Goal: Information Seeking & Learning: Learn about a topic

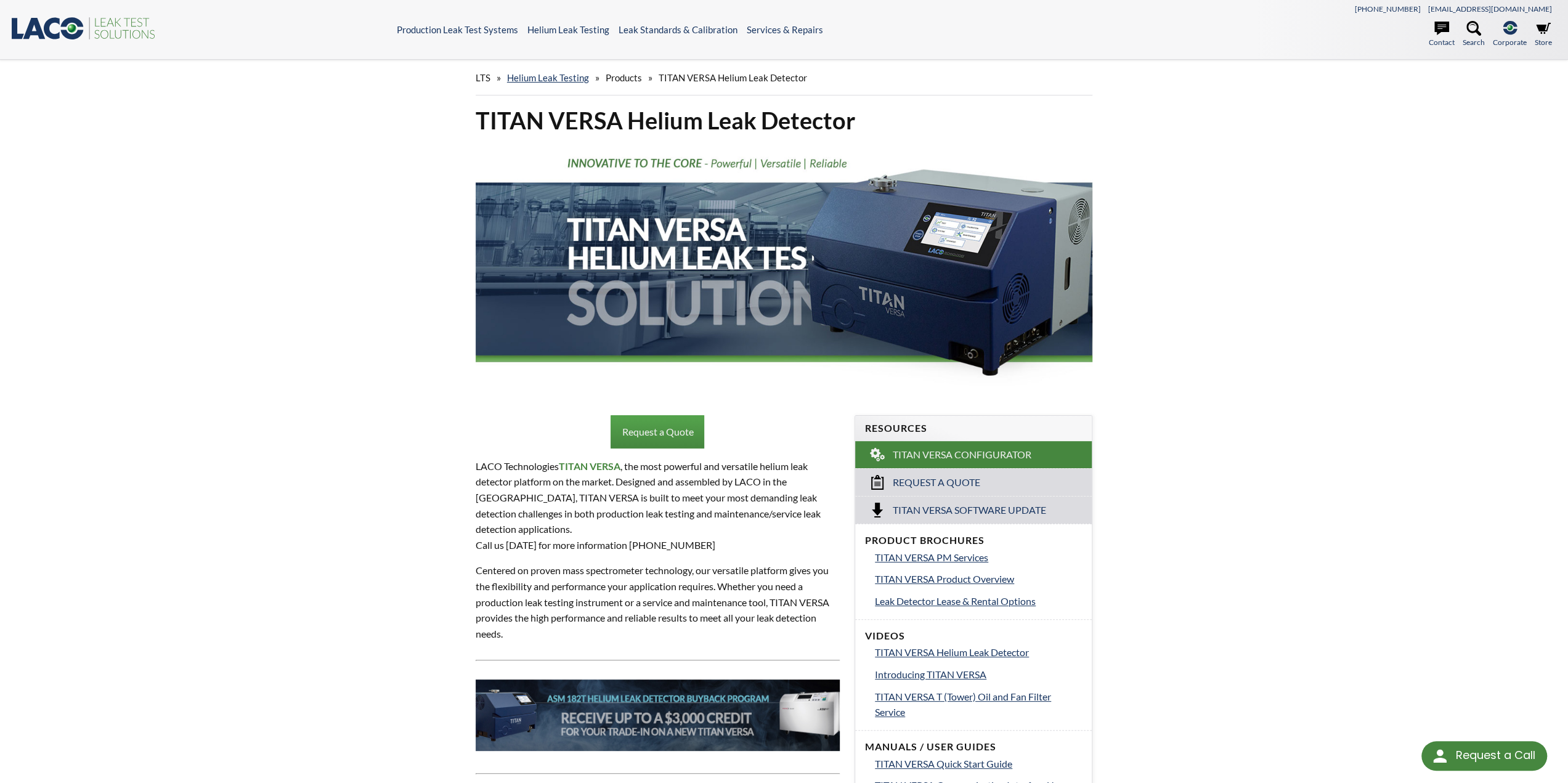
select select "Language Translate Widget"
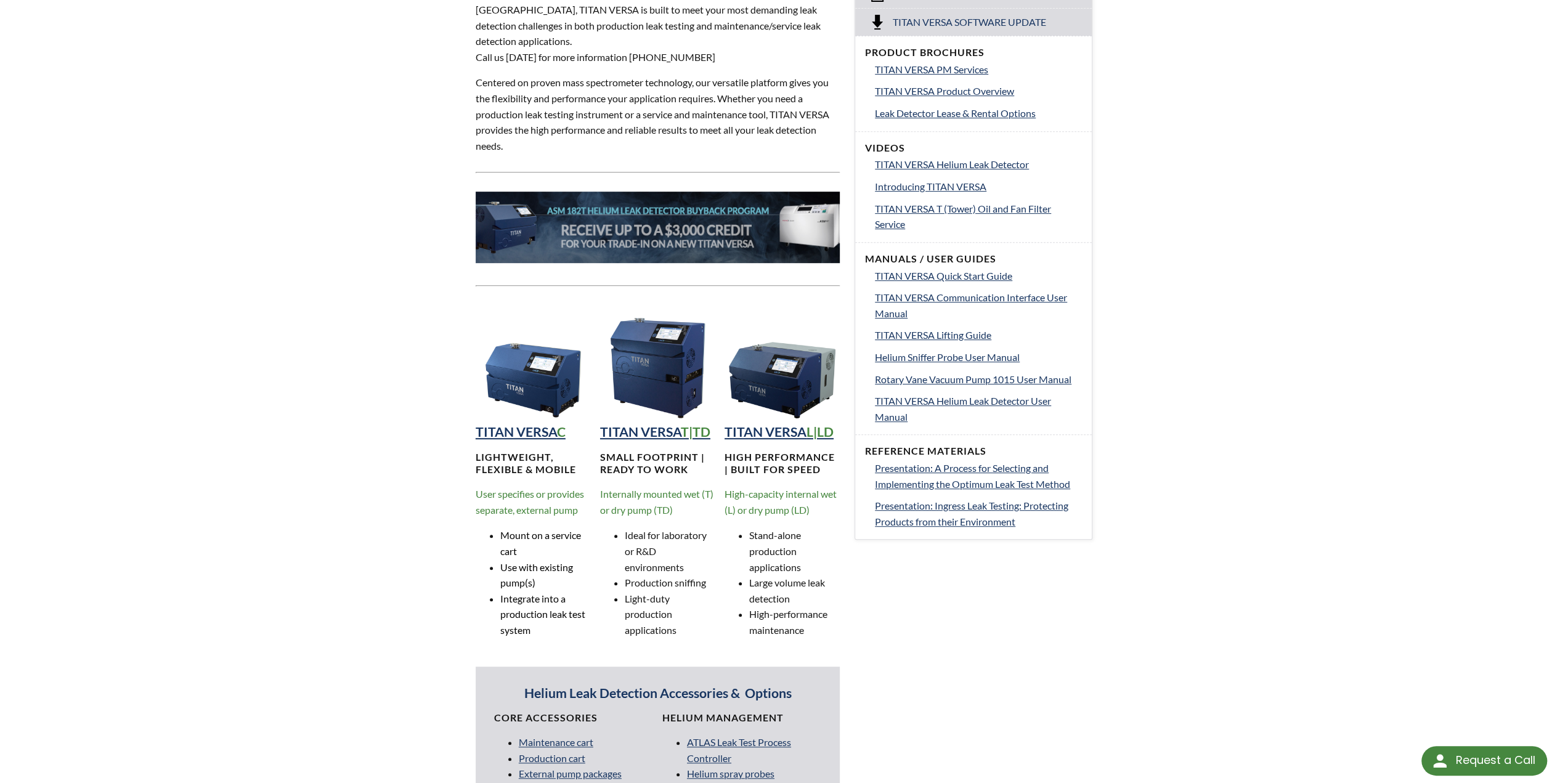
scroll to position [493, 0]
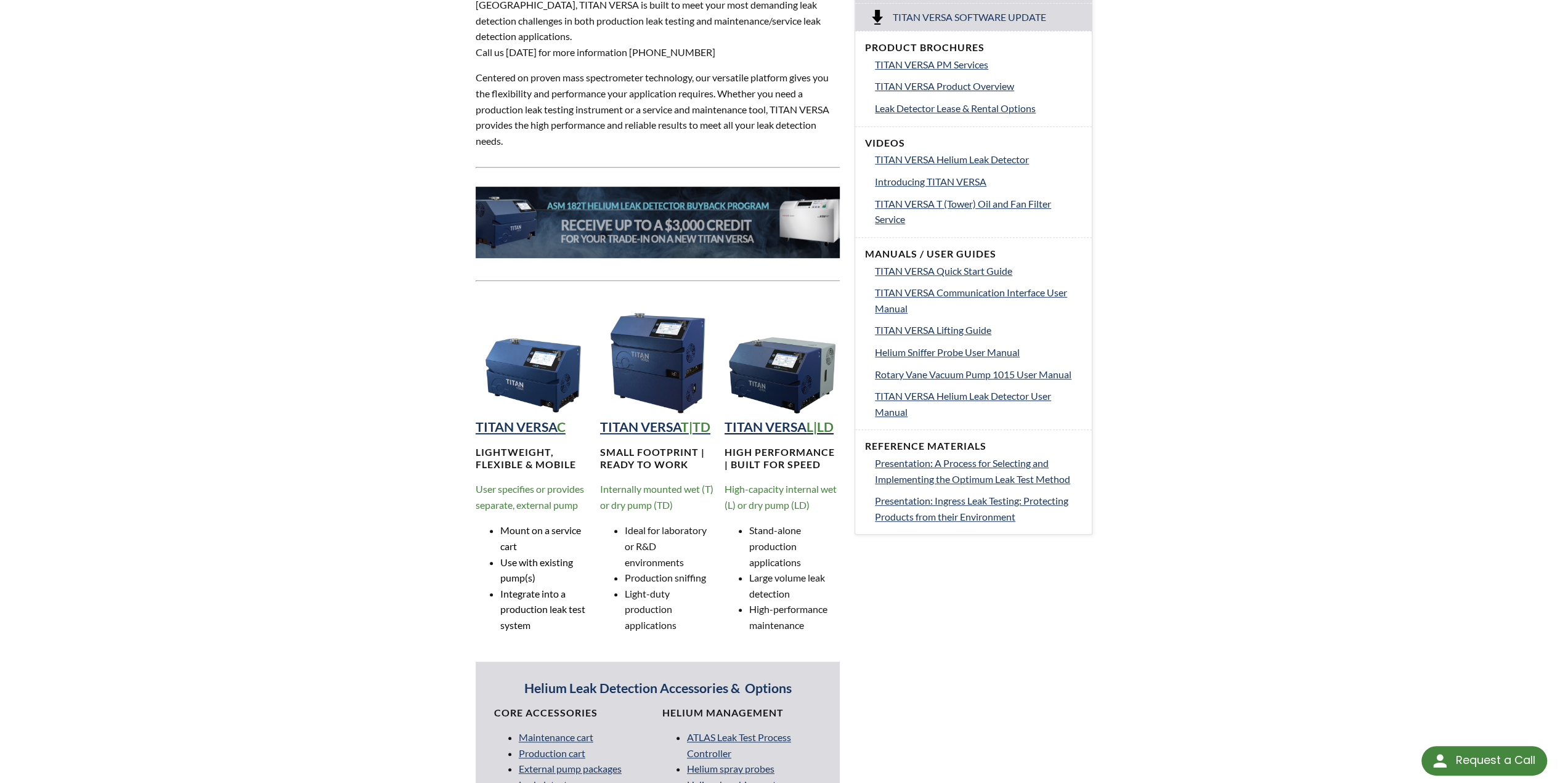
click at [789, 419] on strong "TITAN VERSA" at bounding box center [766, 427] width 82 height 16
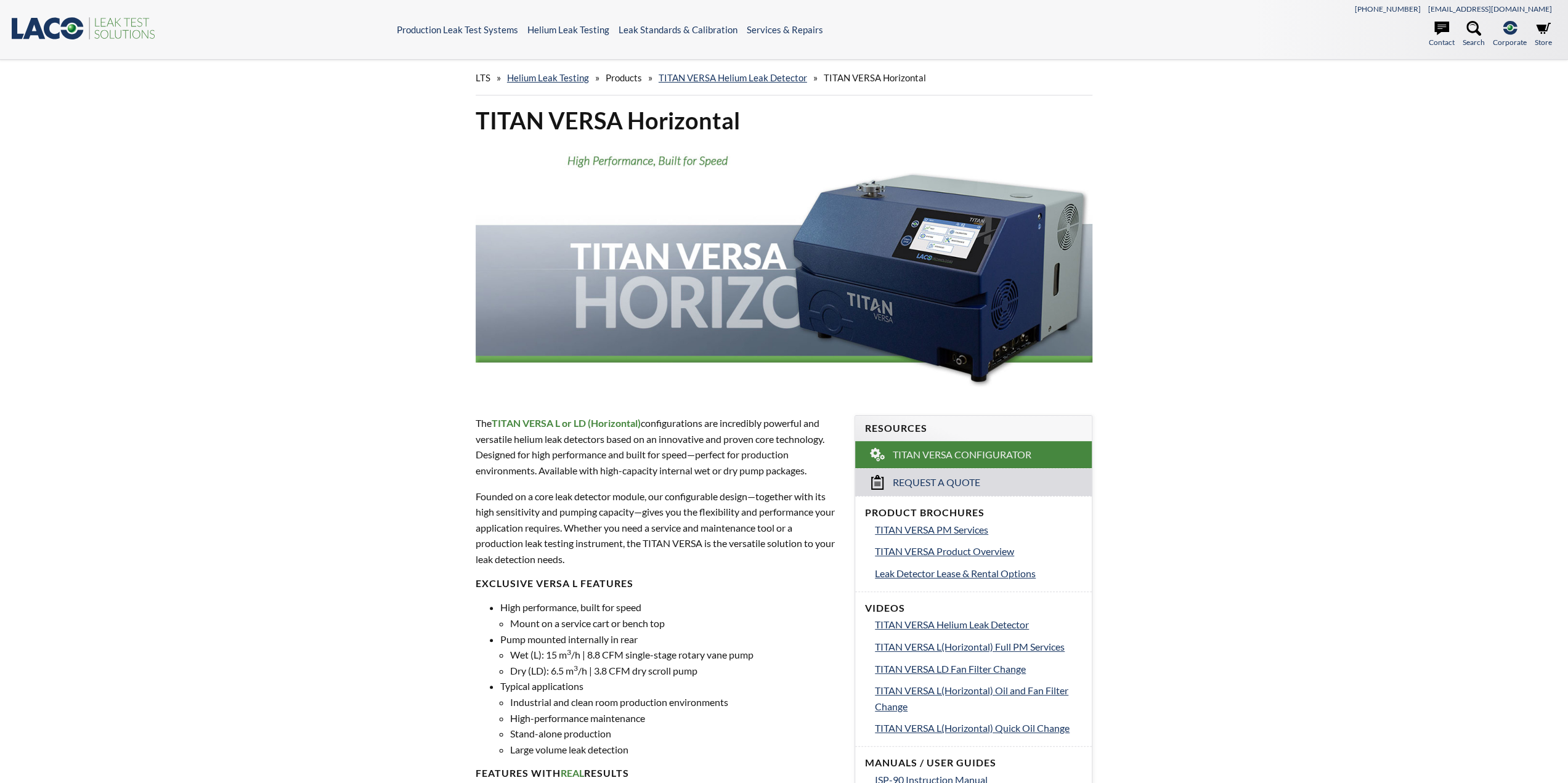
select select "Language Translate Widget"
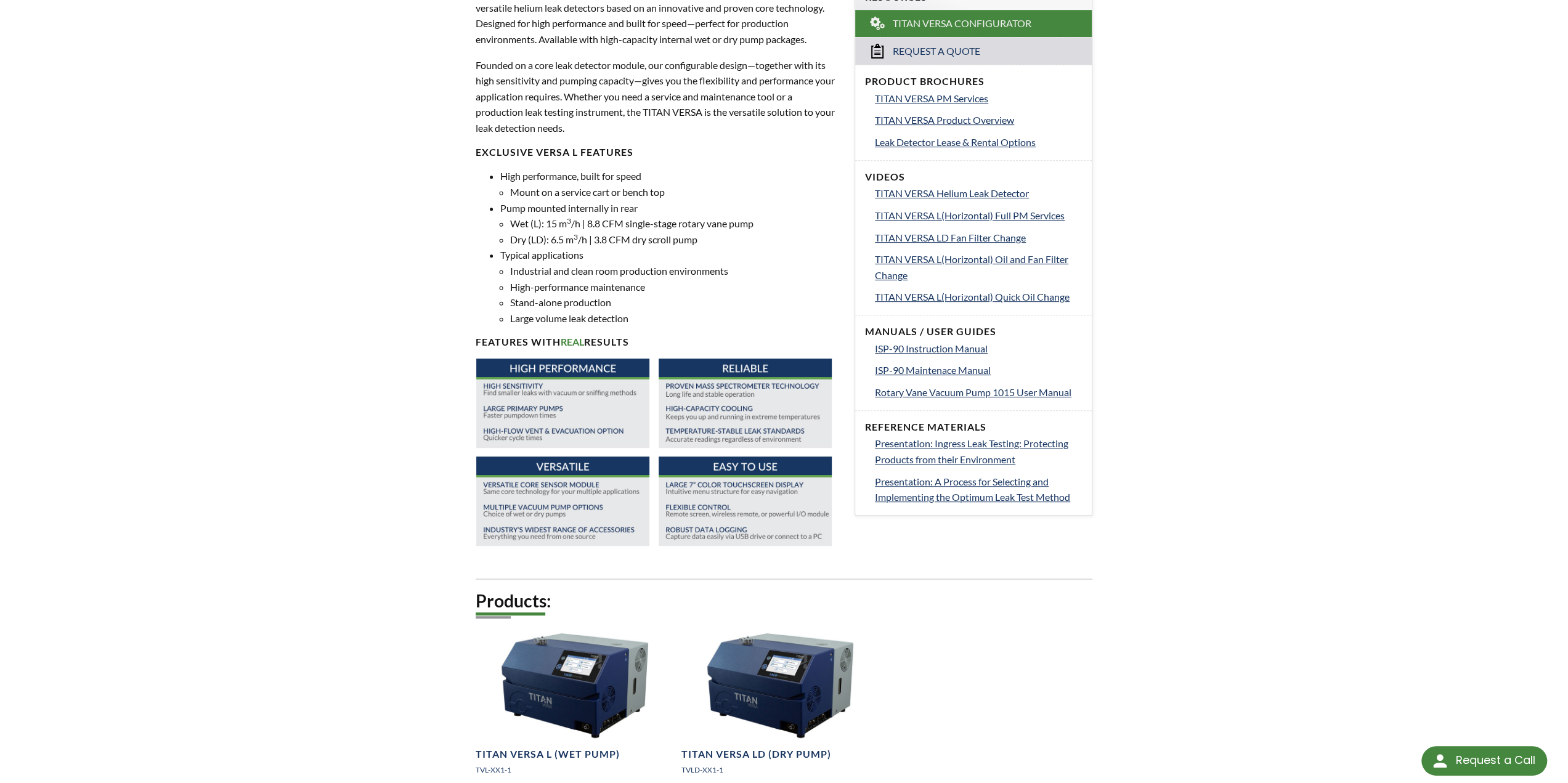
scroll to position [369, 0]
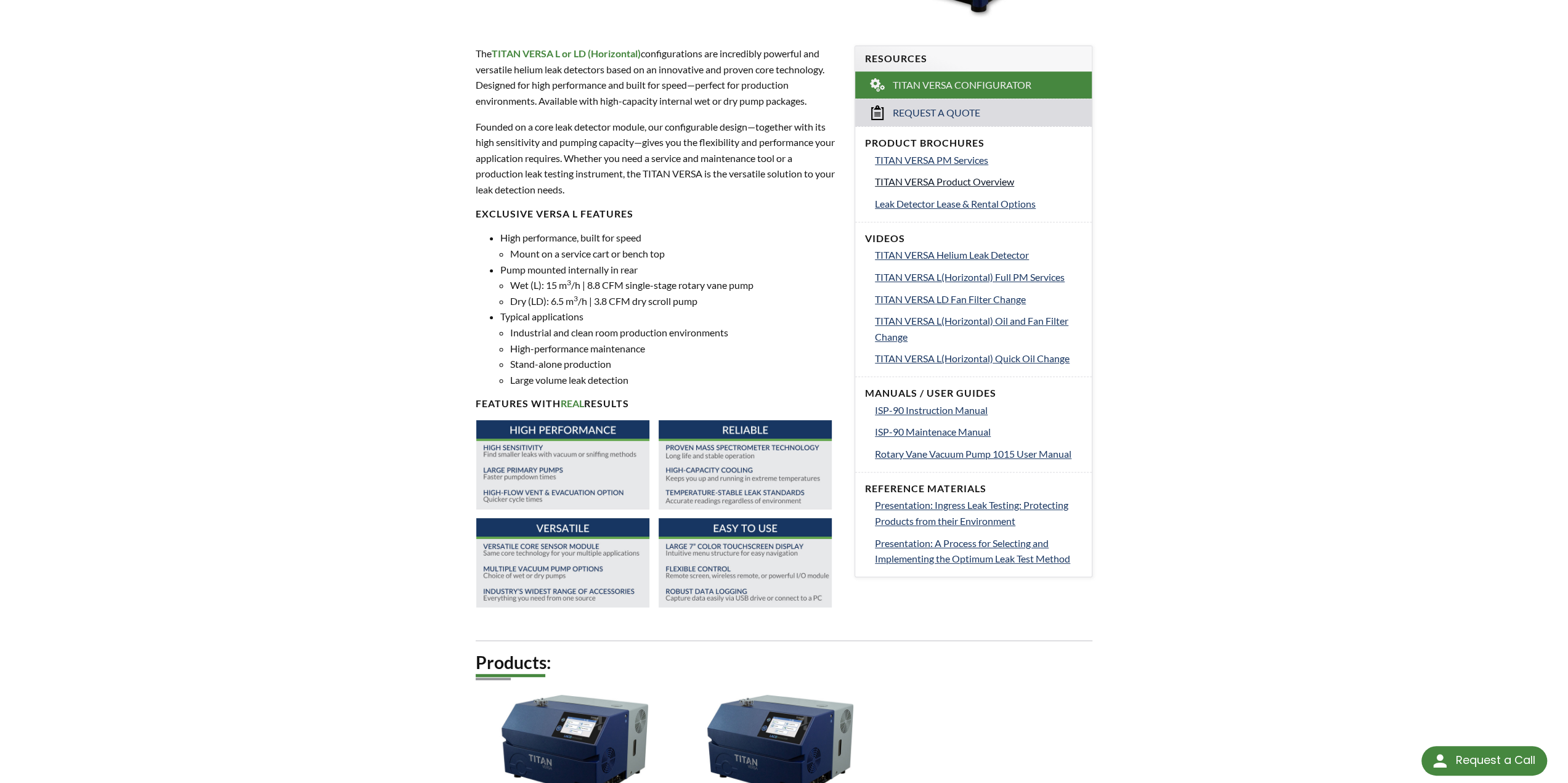
click at [950, 178] on span "TITAN VERSA Product Overview" at bounding box center [943, 181] width 139 height 12
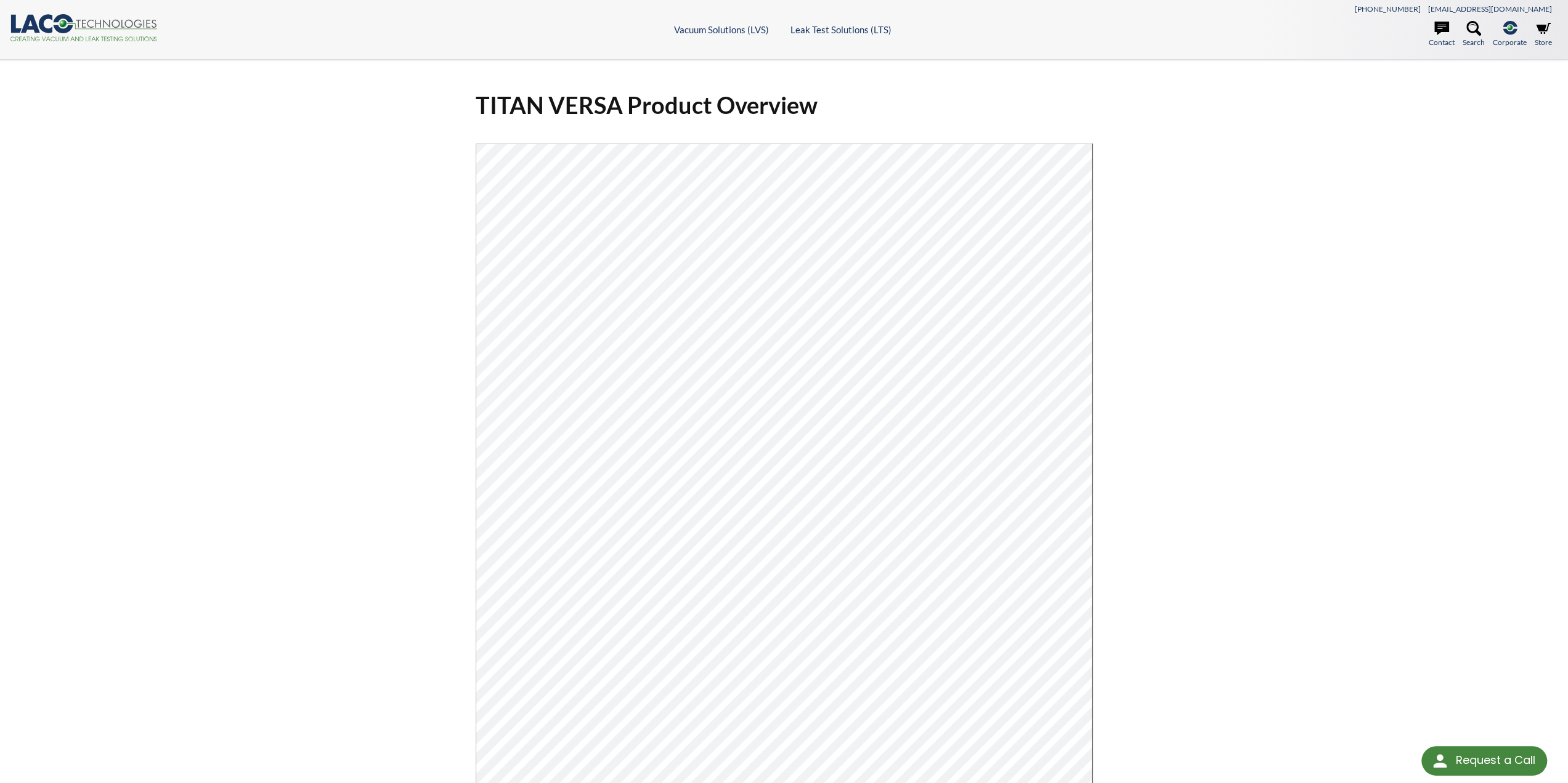
select select "Language Translate Widget"
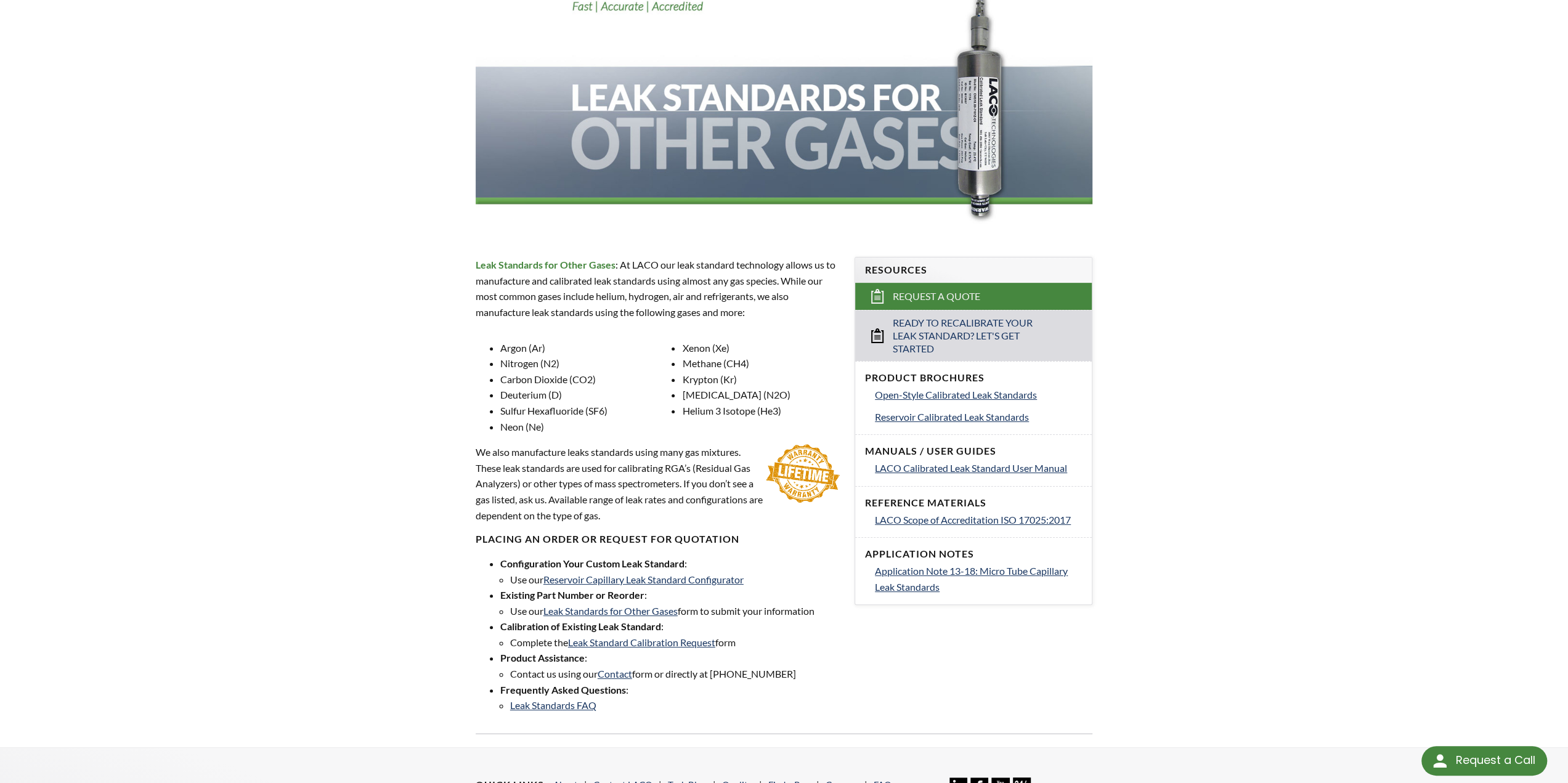
scroll to position [185, 0]
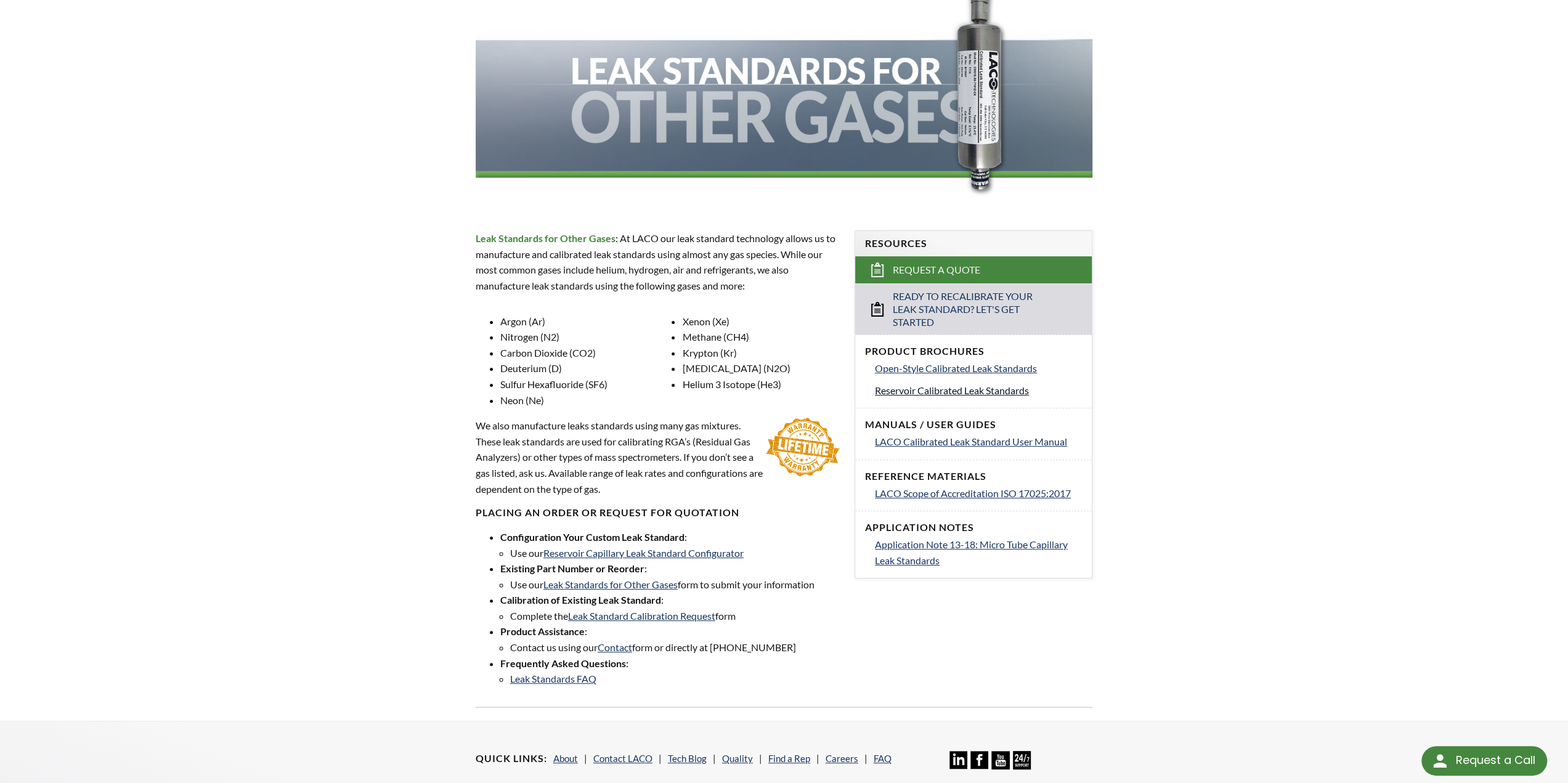
click at [916, 391] on span "Reservoir Calibrated Leak Standards" at bounding box center [951, 390] width 154 height 12
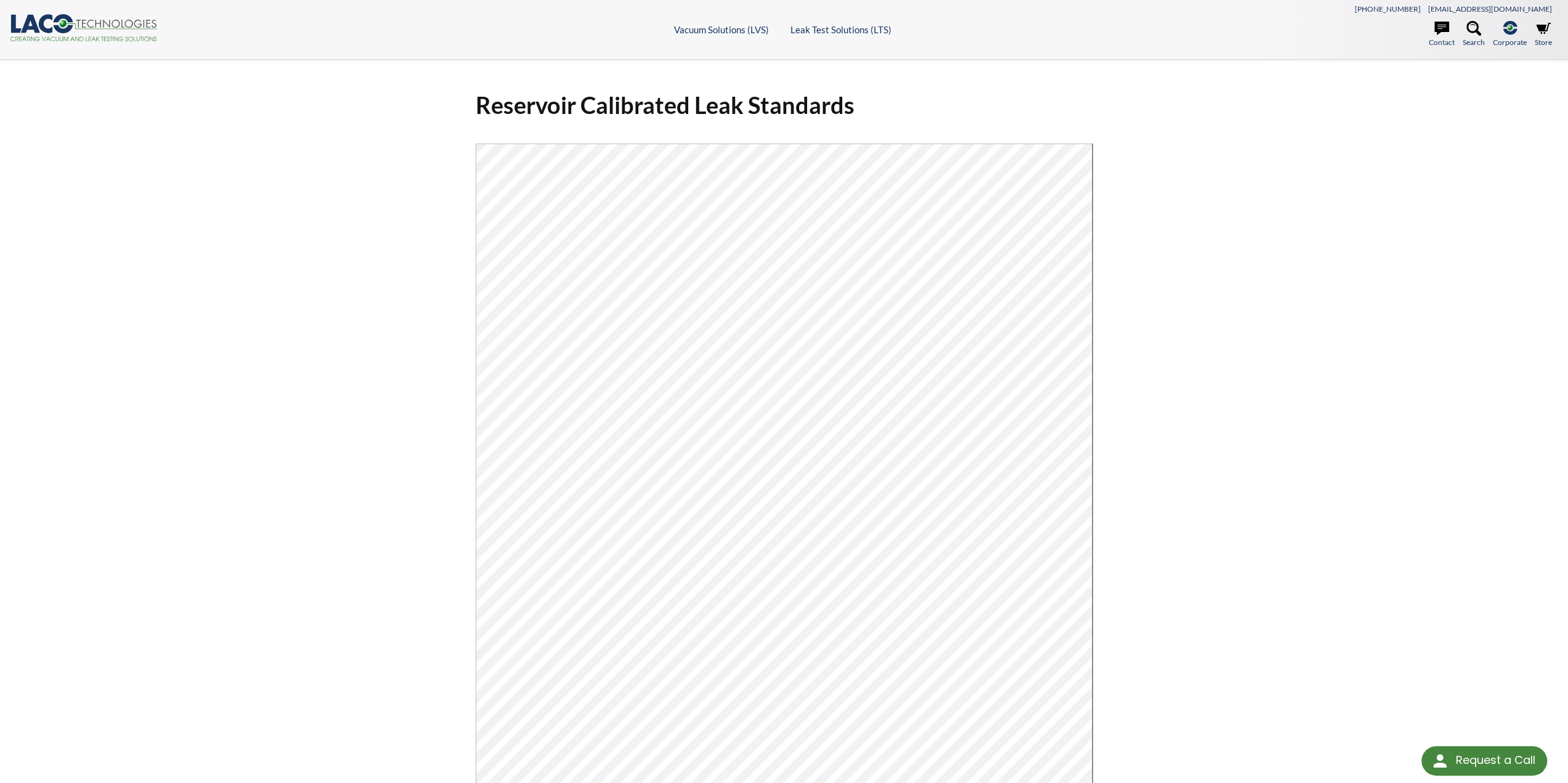
click at [1095, 428] on div "Reservoir Calibrated Leak Standards Click Here To Download" at bounding box center [784, 508] width 632 height 837
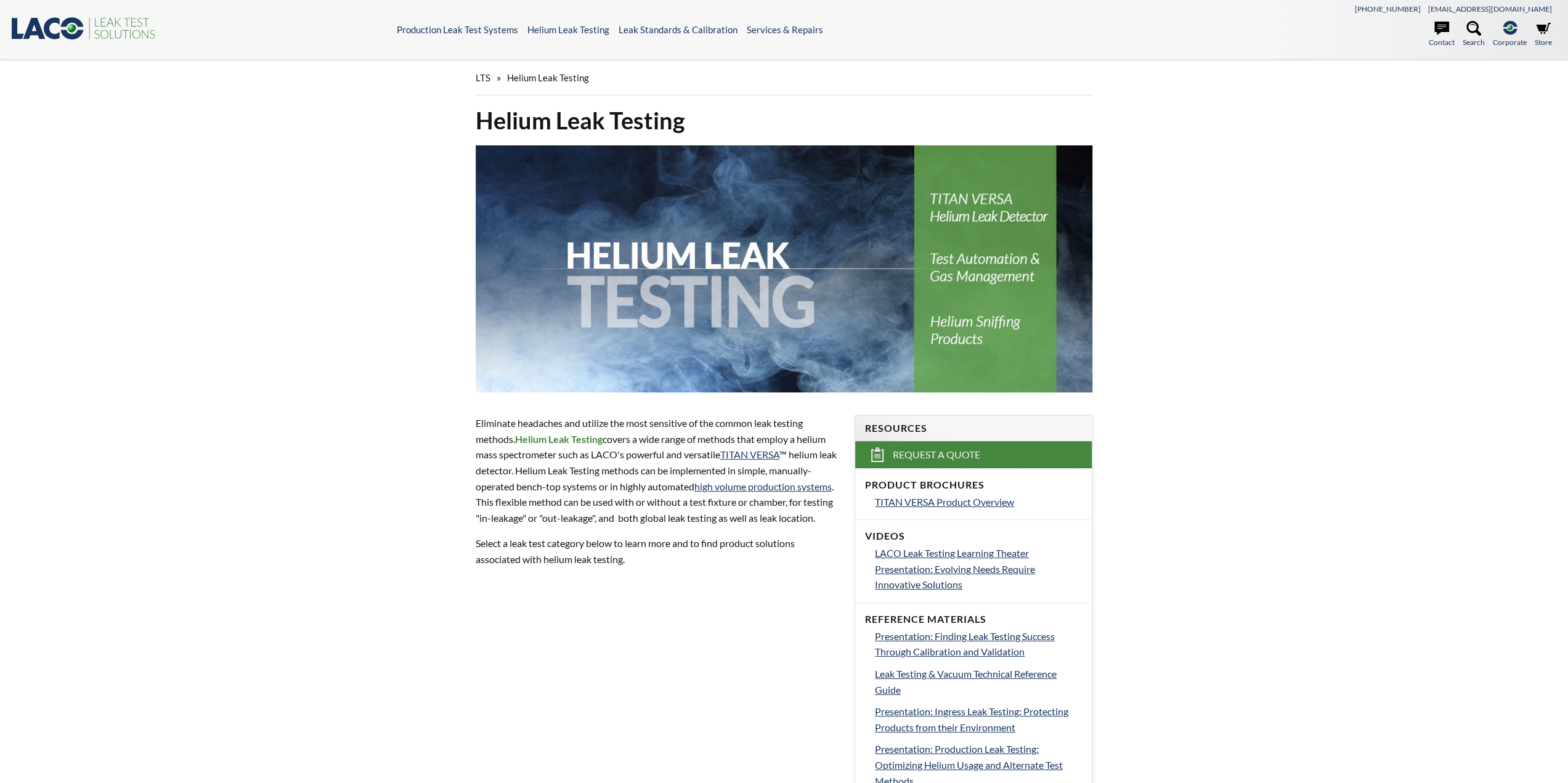
select select "Language Translate Widget"
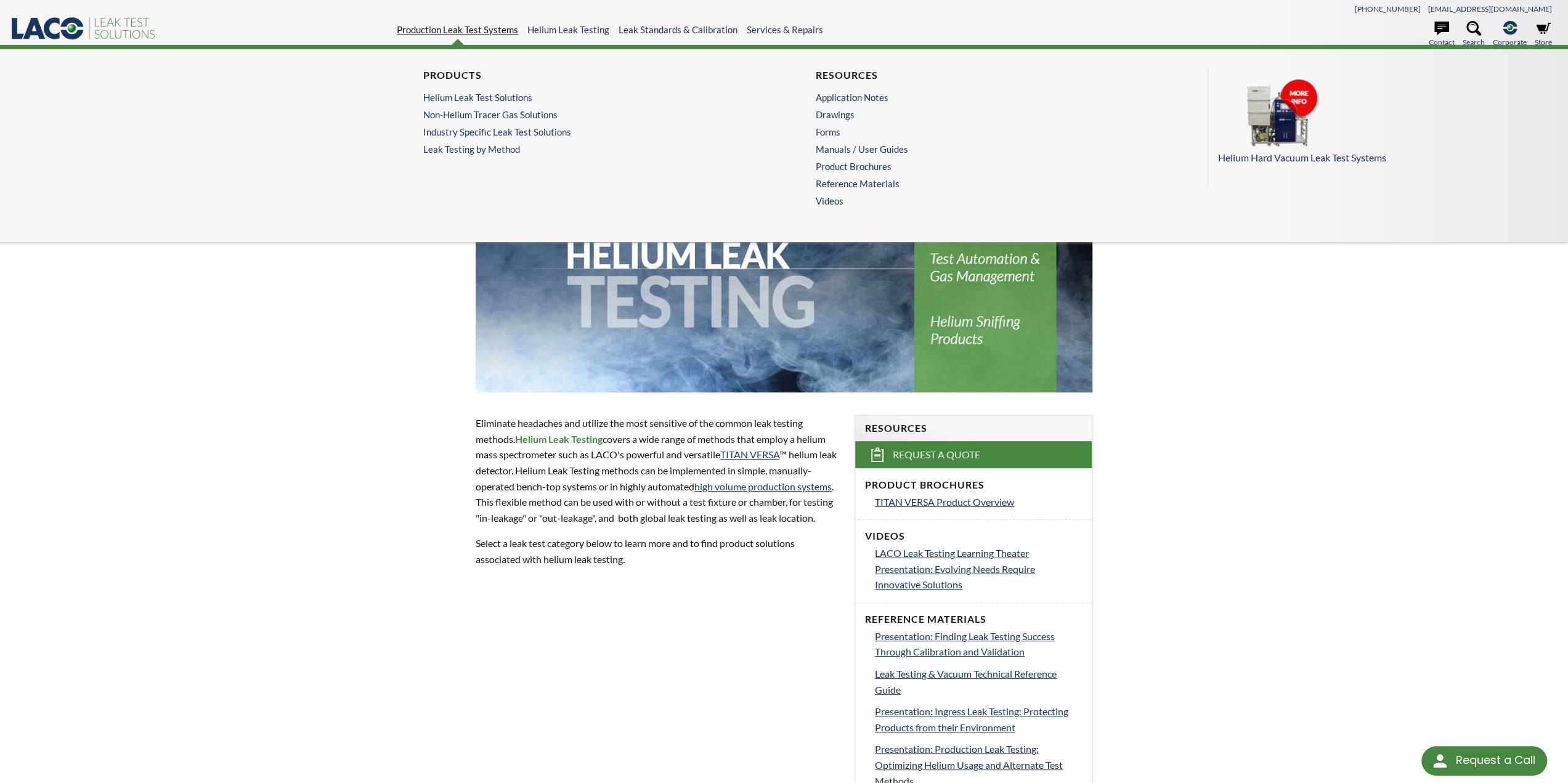
click at [477, 29] on link "Production Leak Test Systems" at bounding box center [457, 29] width 121 height 11
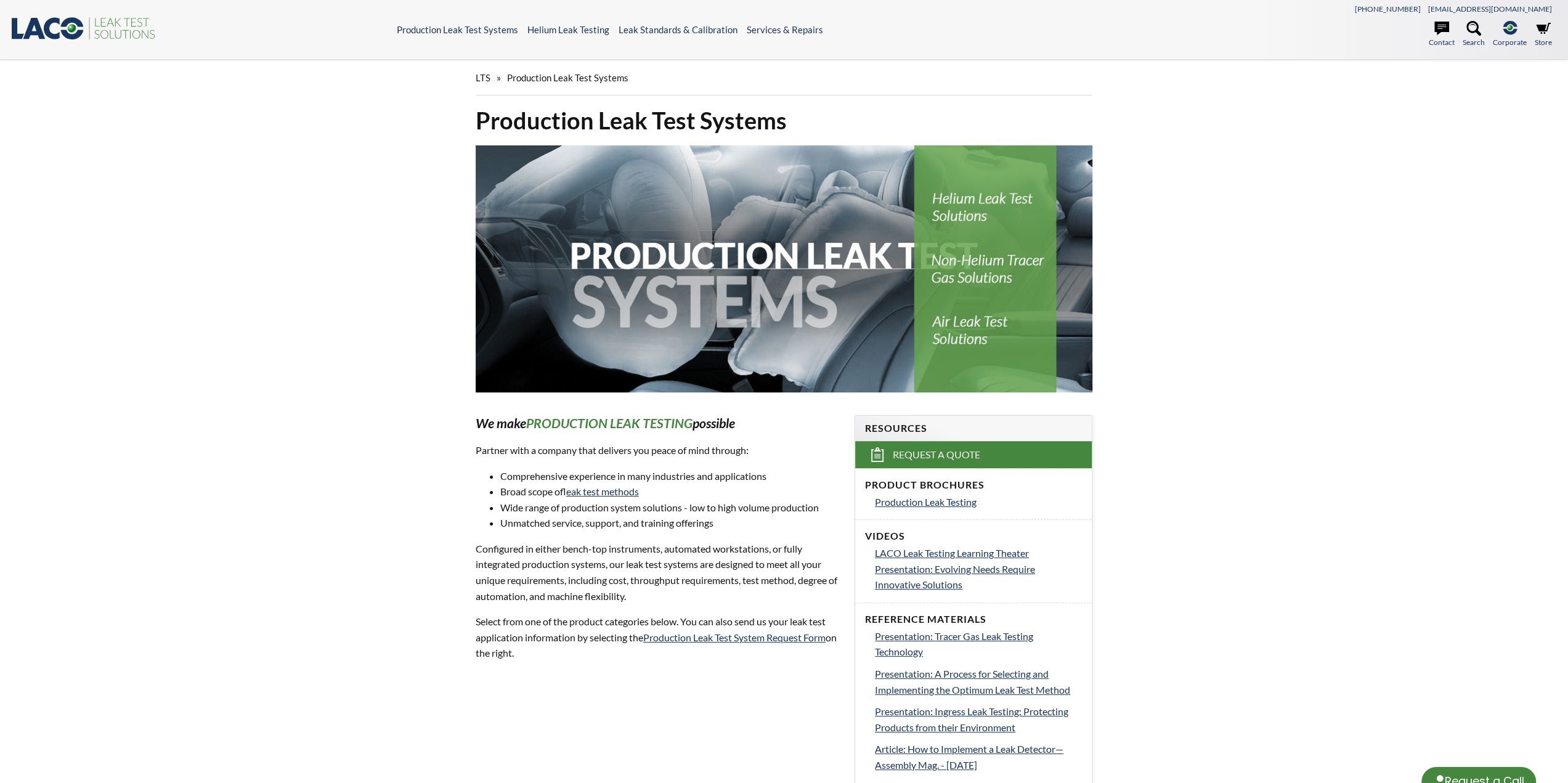
select select "Language Translate Widget"
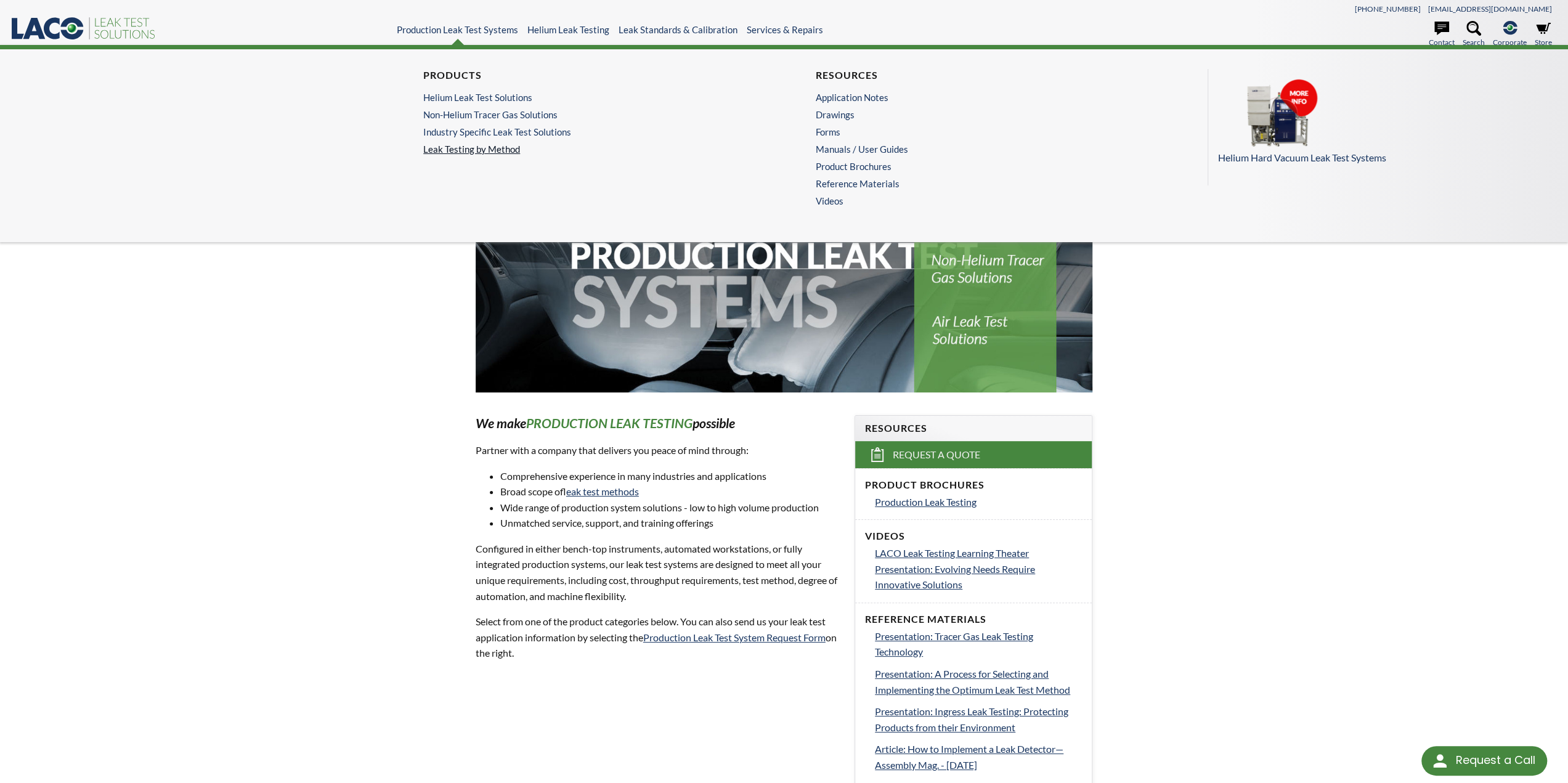
click at [461, 149] on link "Leak Testing by Method" at bounding box center [587, 149] width 329 height 11
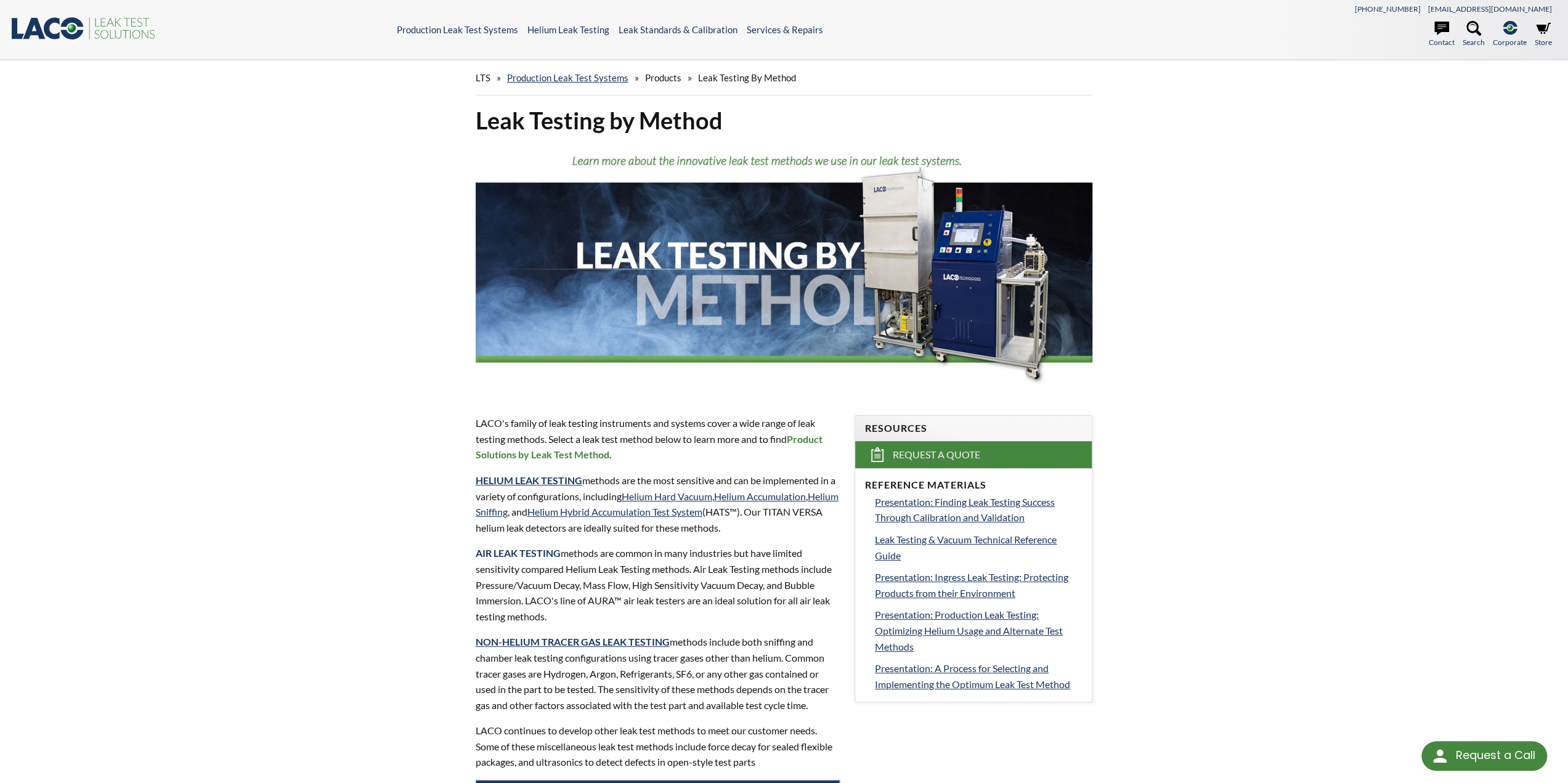
select select "Language Translate Widget"
click at [1421, 10] on link "[PHONE_NUMBER]" at bounding box center [1387, 9] width 66 height 9
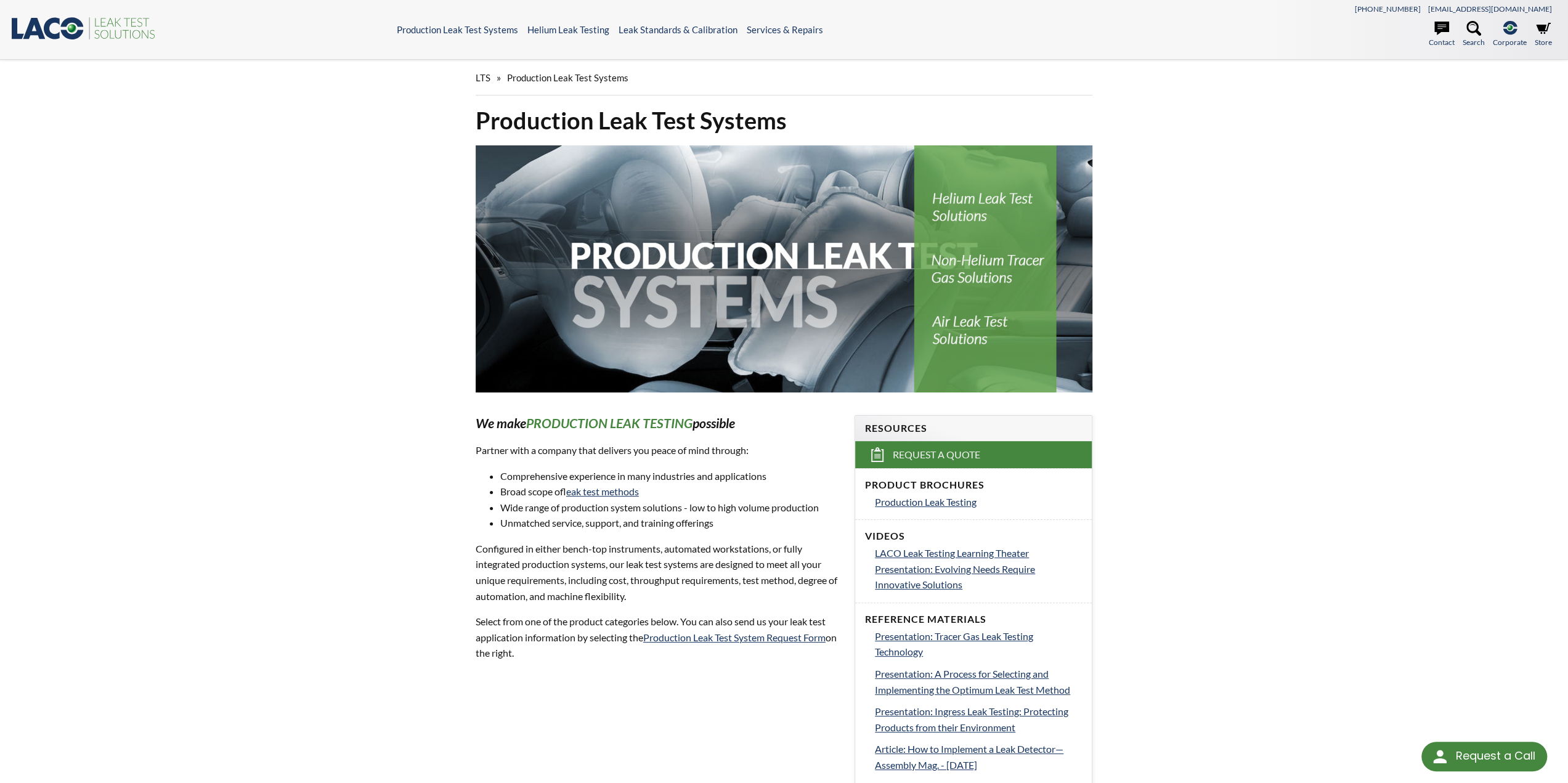
select select "Language Translate Widget"
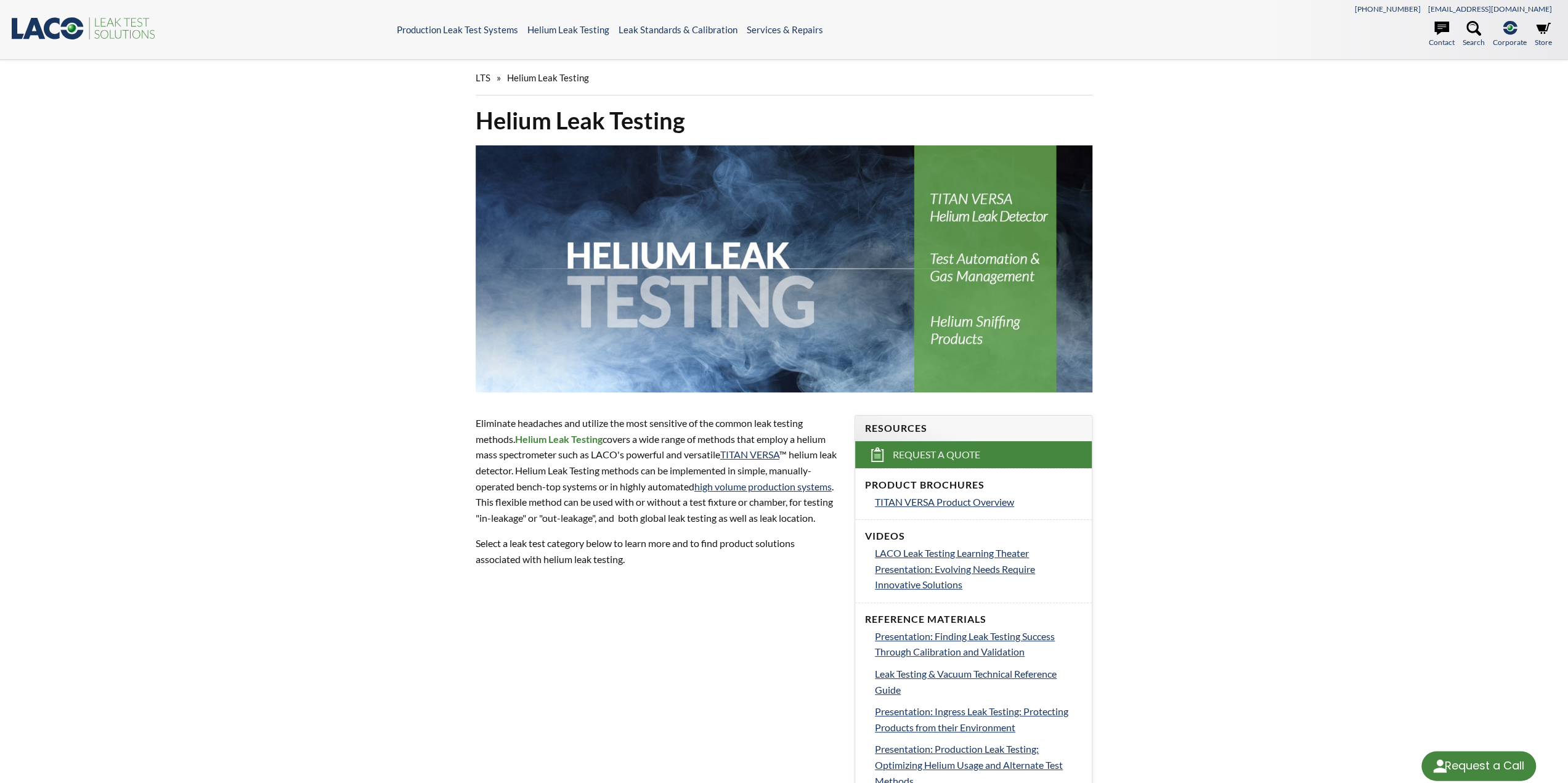
select select "Language Translate Widget"
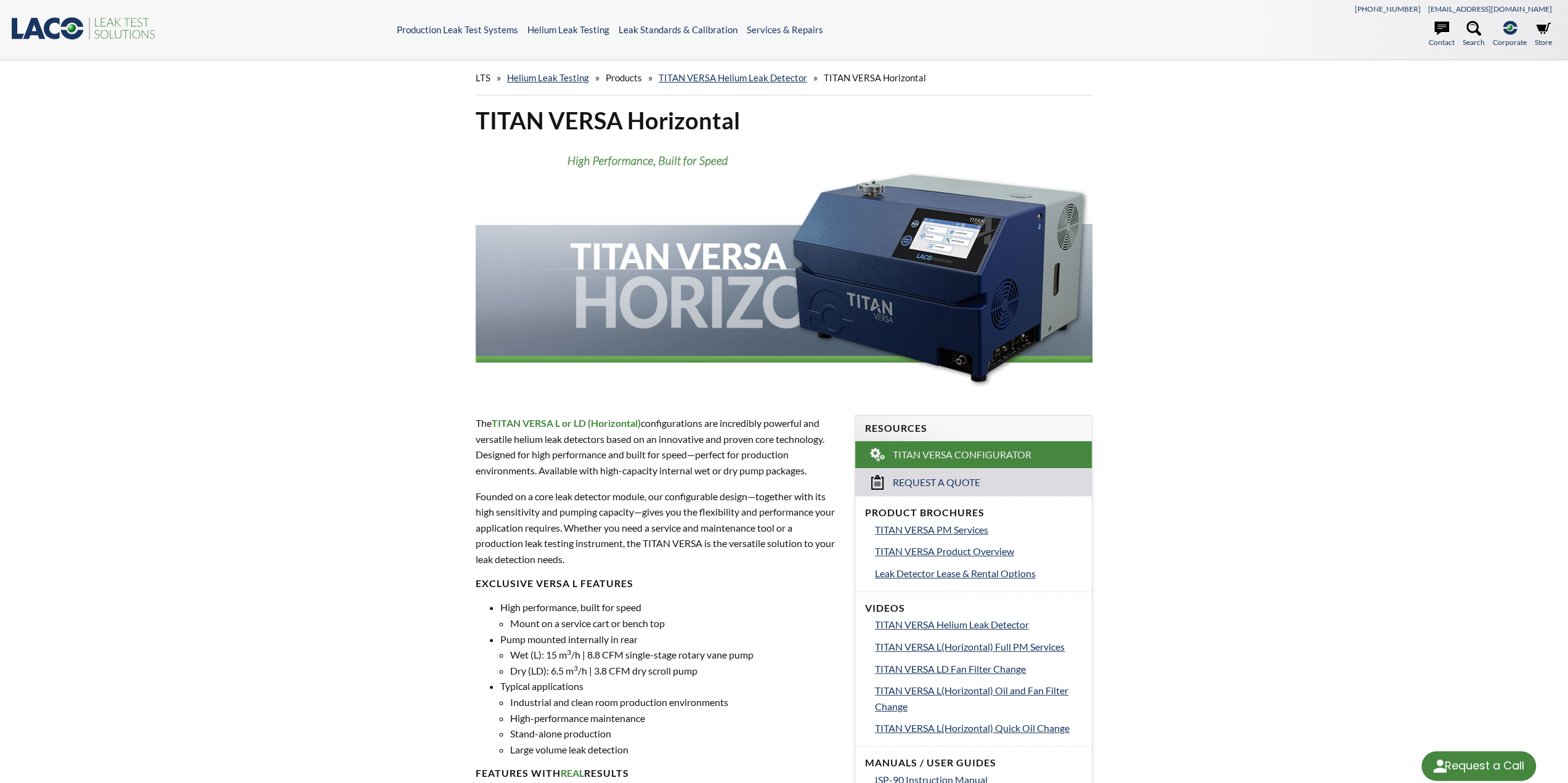
select select "Language Translate Widget"
